Goal: Task Accomplishment & Management: Manage account settings

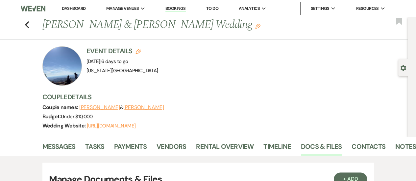
click at [76, 8] on link "Dashboard" at bounding box center [74, 9] width 24 height 6
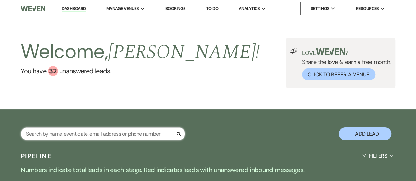
click at [99, 134] on input "text" at bounding box center [103, 133] width 164 height 13
type input "[PERSON_NAME]"
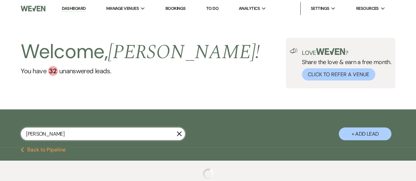
select select "5"
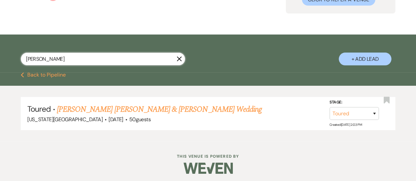
scroll to position [74, 0]
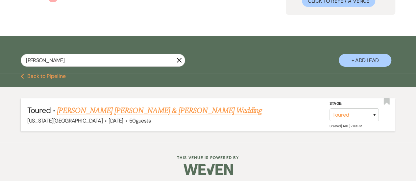
click at [108, 113] on link "[PERSON_NAME] [PERSON_NAME] & [PERSON_NAME] Wedding" at bounding box center [159, 111] width 205 height 12
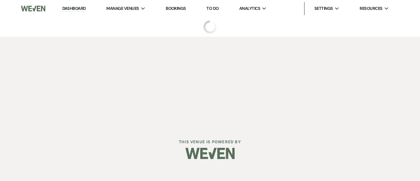
select select "5"
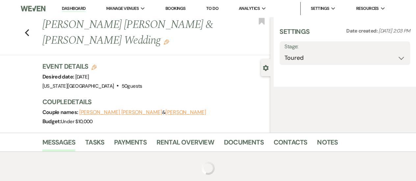
select select "5"
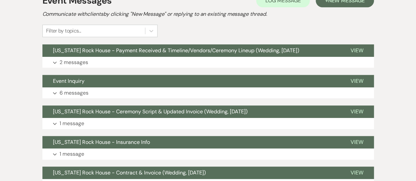
scroll to position [201, 0]
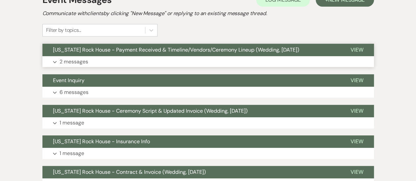
click at [357, 48] on span "View" at bounding box center [356, 49] width 13 height 7
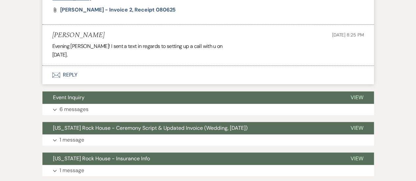
scroll to position [416, 0]
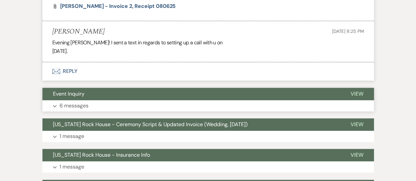
click at [357, 95] on span "View" at bounding box center [356, 93] width 13 height 7
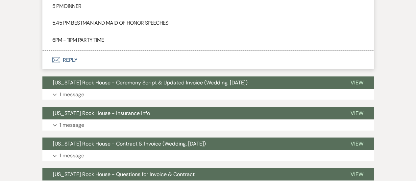
scroll to position [1889, 0]
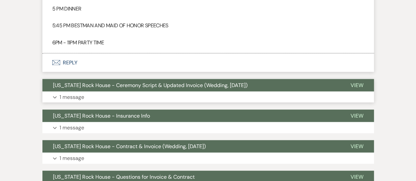
click at [355, 83] on span "View" at bounding box center [356, 85] width 13 height 7
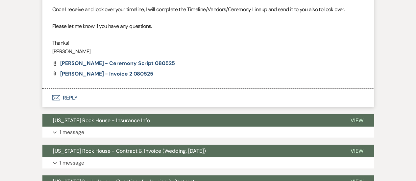
scroll to position [2081, 0]
